Goal: Navigation & Orientation: Find specific page/section

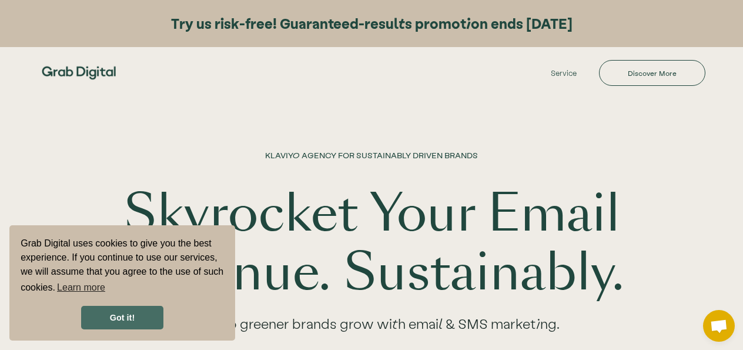
click at [145, 323] on link "Got it!" at bounding box center [122, 318] width 82 height 24
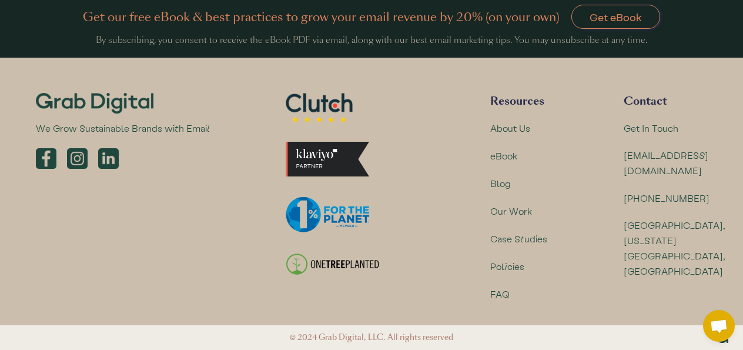
scroll to position [2954, 0]
click at [106, 165] on img at bounding box center [108, 158] width 21 height 21
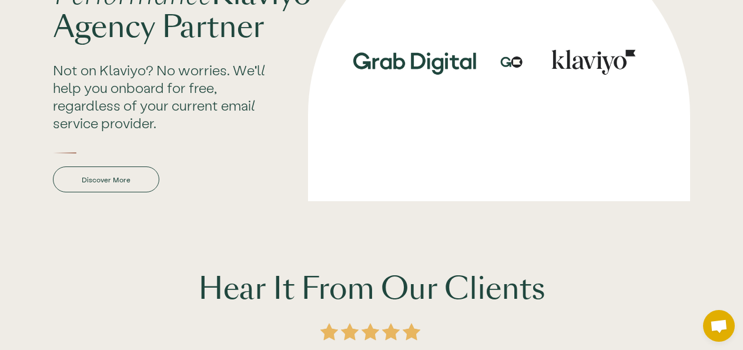
scroll to position [0, 0]
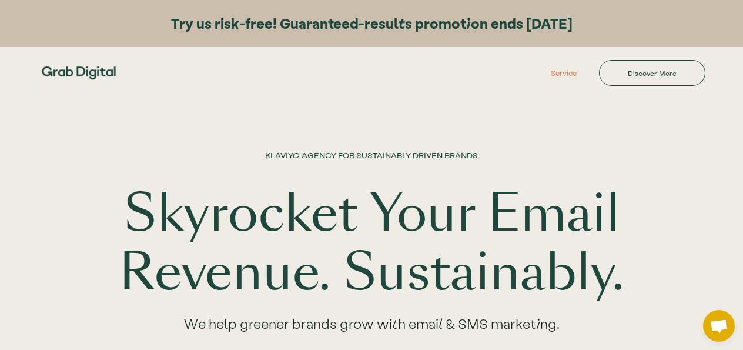
click at [565, 65] on link "Service" at bounding box center [563, 72] width 59 height 35
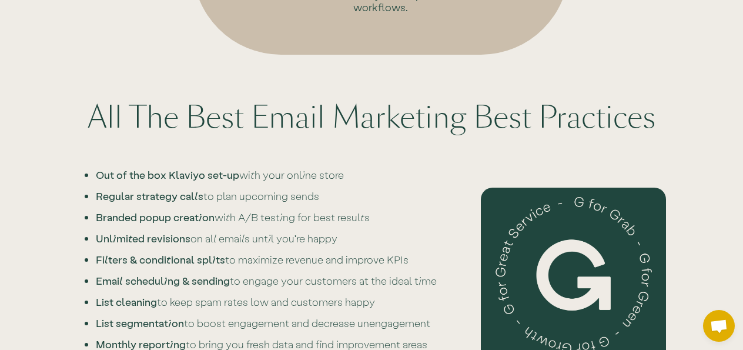
scroll to position [940, 0]
